Goal: Task Accomplishment & Management: Use online tool/utility

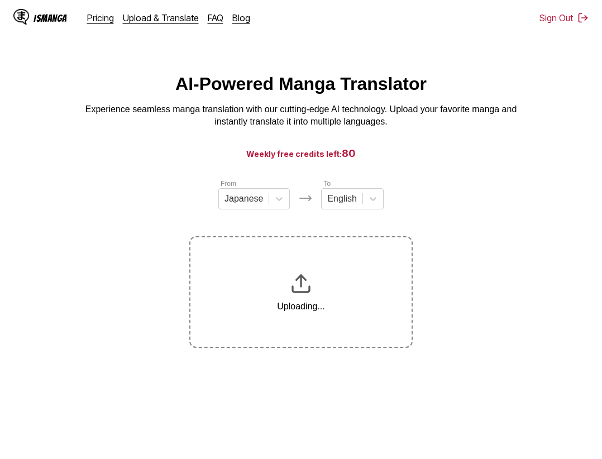
click at [540, 248] on section "From Japanese To English Uploading..." at bounding box center [301, 263] width 585 height 170
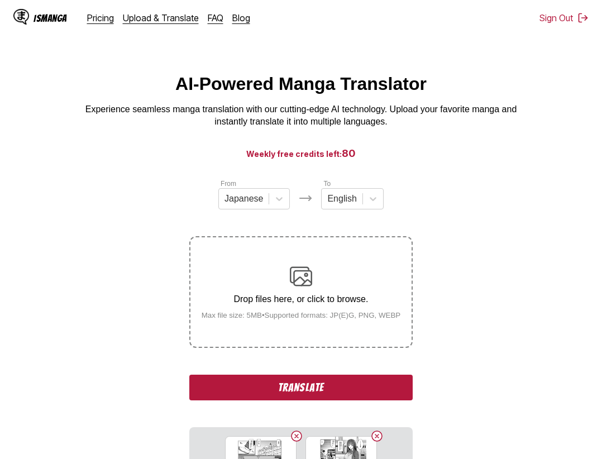
click at [363, 390] on button "Translate" at bounding box center [301, 388] width 224 height 26
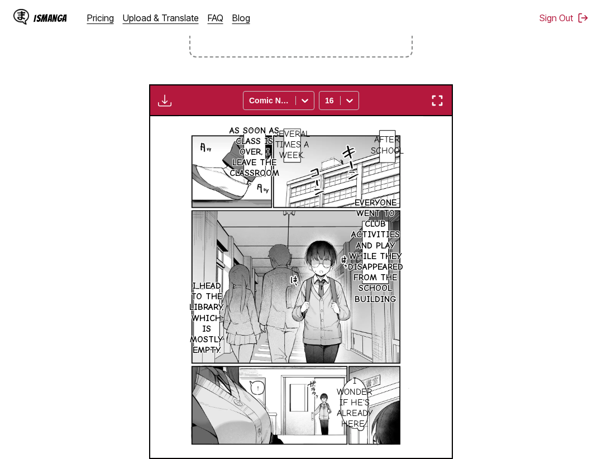
scroll to position [234, 0]
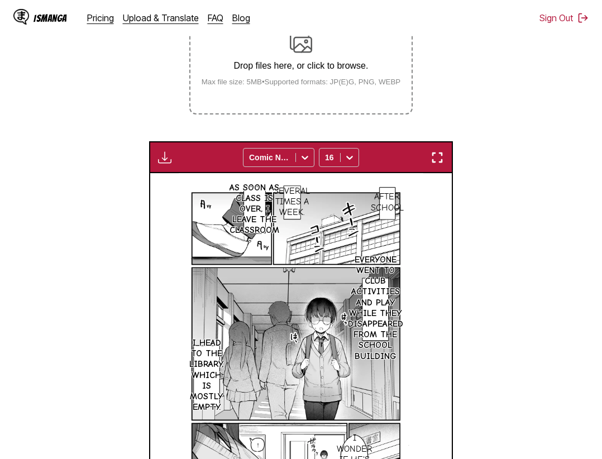
click at [439, 156] on img "button" at bounding box center [437, 157] width 13 height 13
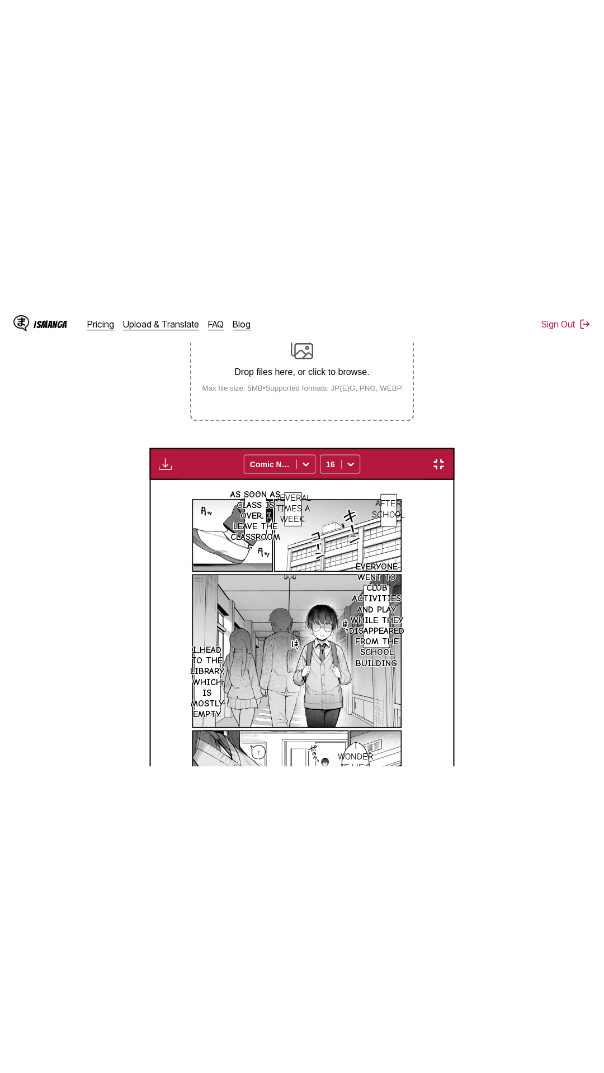
scroll to position [70, 0]
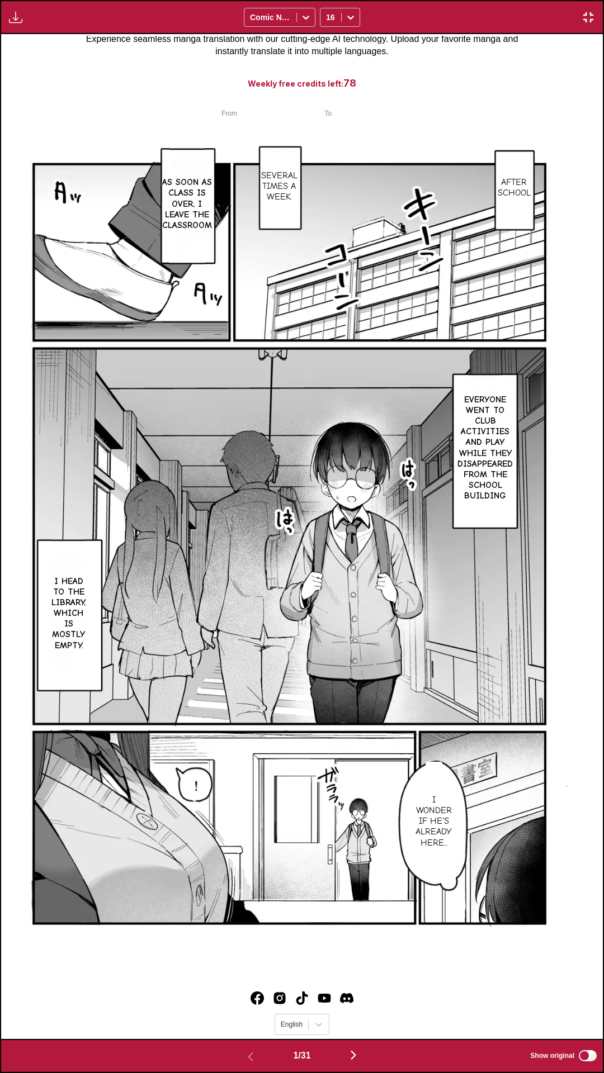
click at [495, 60] on div "After school Several times a week. As soon as class is over, I leave the classr…" at bounding box center [301, 536] width 601 height 1005
click at [370, 75] on div "After school Several times a week. As soon as class is over, I leave the classr…" at bounding box center [301, 536] width 601 height 1005
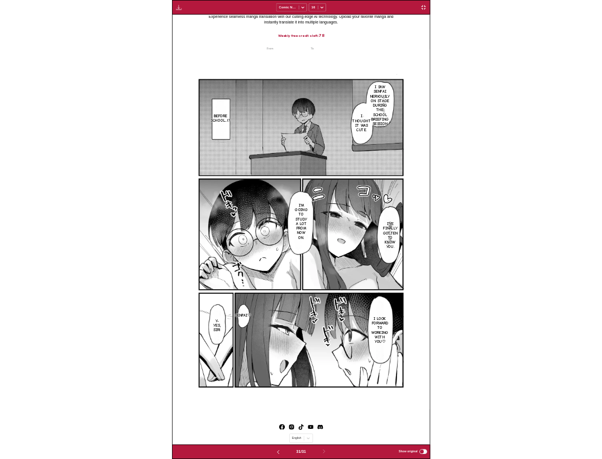
scroll to position [0, 0]
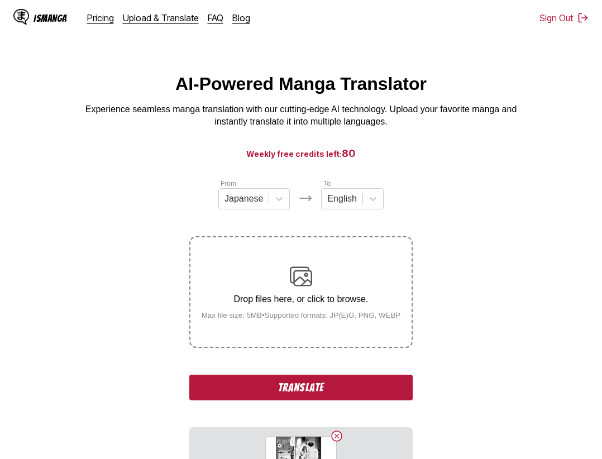
click at [310, 381] on button "Translate" at bounding box center [301, 388] width 224 height 26
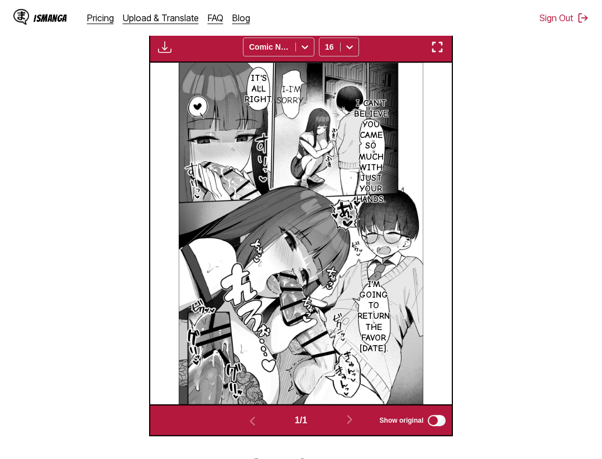
click at [444, 50] on img "button" at bounding box center [437, 46] width 13 height 13
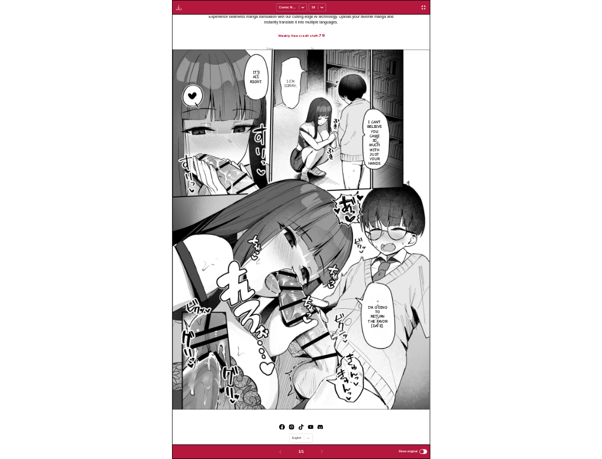
scroll to position [291, 0]
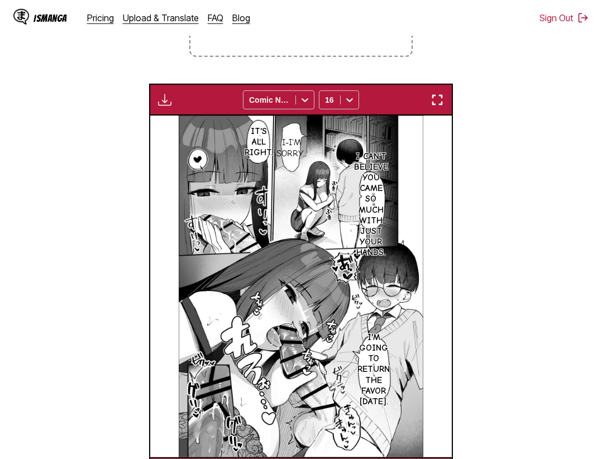
click at [473, 164] on section "From Japanese To English Drop files here, or click to browse. Max file size: 5M…" at bounding box center [301, 188] width 585 height 602
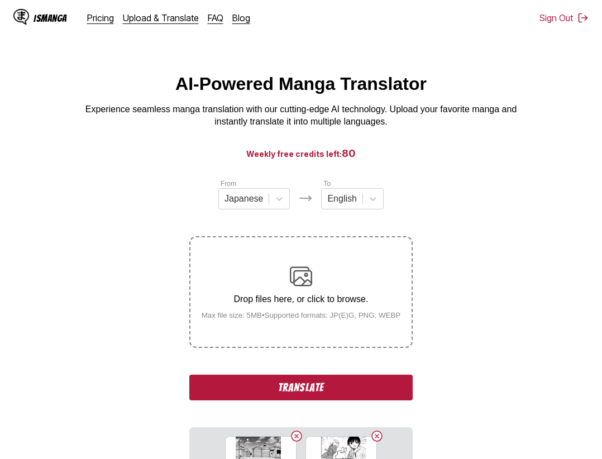
click at [353, 383] on button "Translate" at bounding box center [301, 388] width 224 height 26
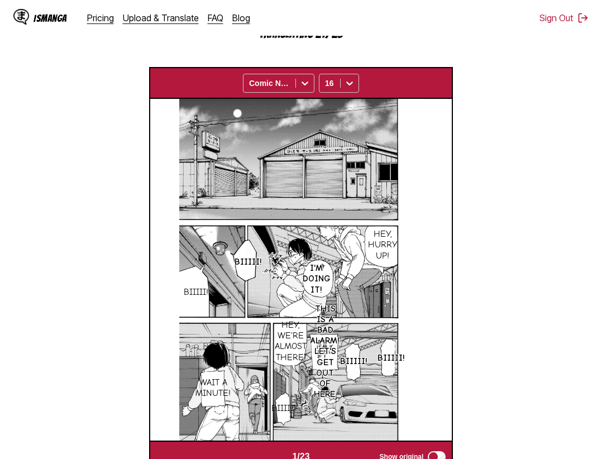
scroll to position [234, 0]
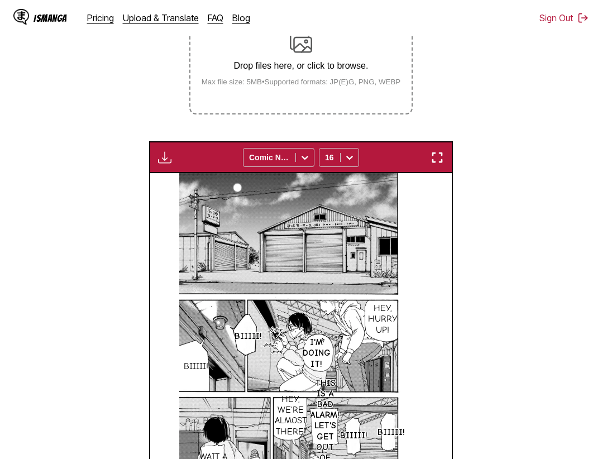
click at [443, 163] on img "button" at bounding box center [437, 157] width 13 height 13
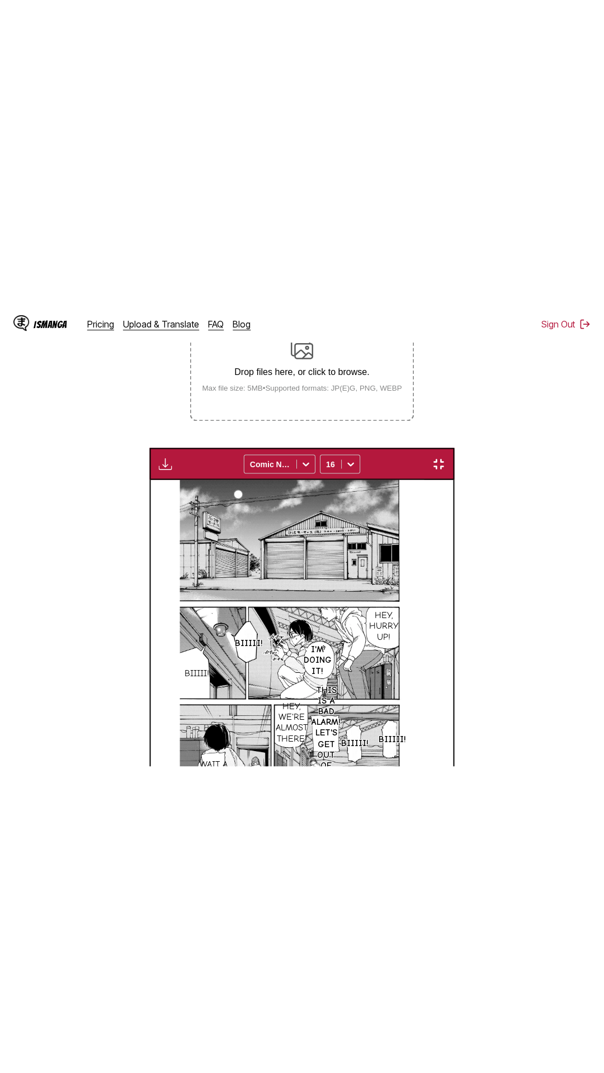
scroll to position [70, 0]
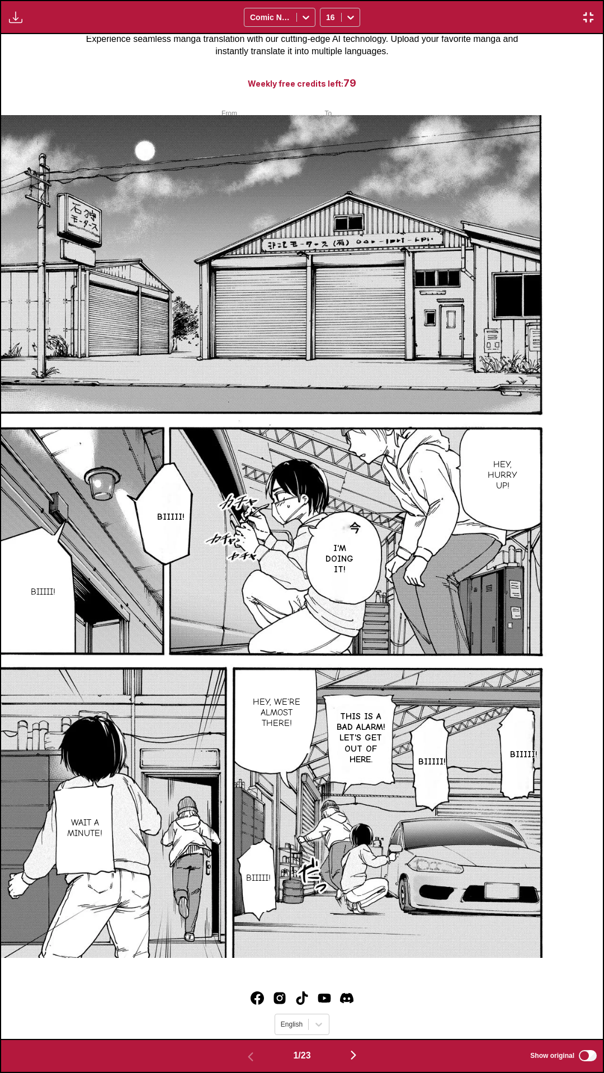
click at [402, 76] on div "Hey, hurry up! Biiiii! I'm doing it! Biiiii! Biiiii! Biiiii! This is a bad alar…" at bounding box center [301, 536] width 601 height 1005
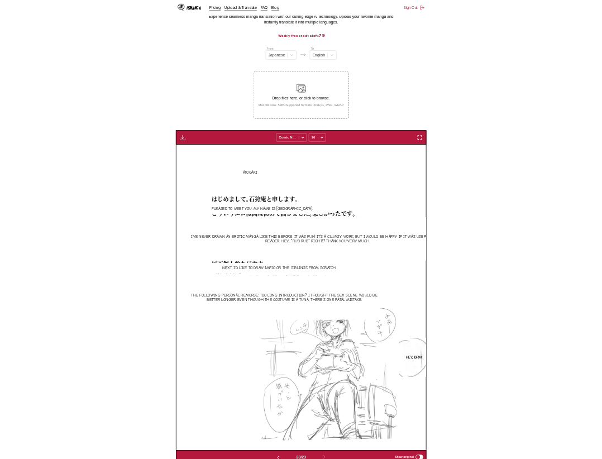
scroll to position [0, 6646]
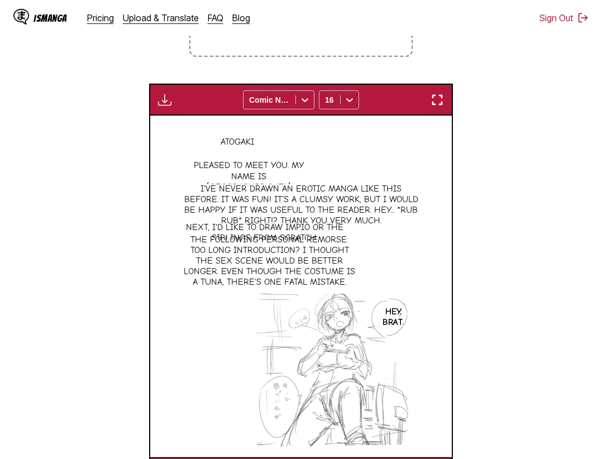
scroll to position [427, 0]
